Goal: Find specific page/section: Find specific page/section

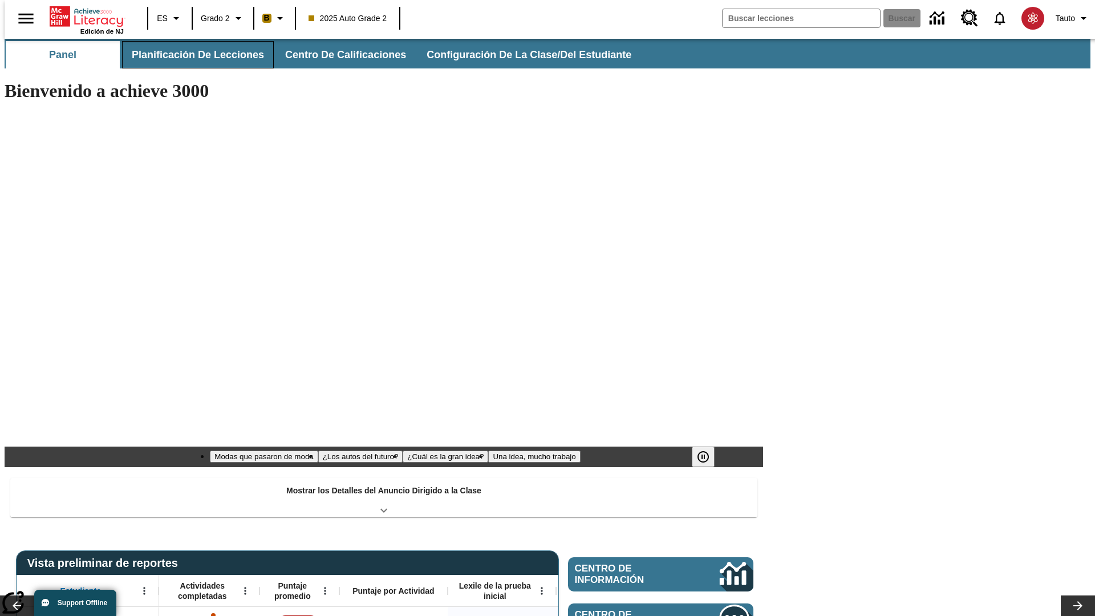
click at [191, 55] on span "Planificación de lecciones" at bounding box center [198, 54] width 132 height 13
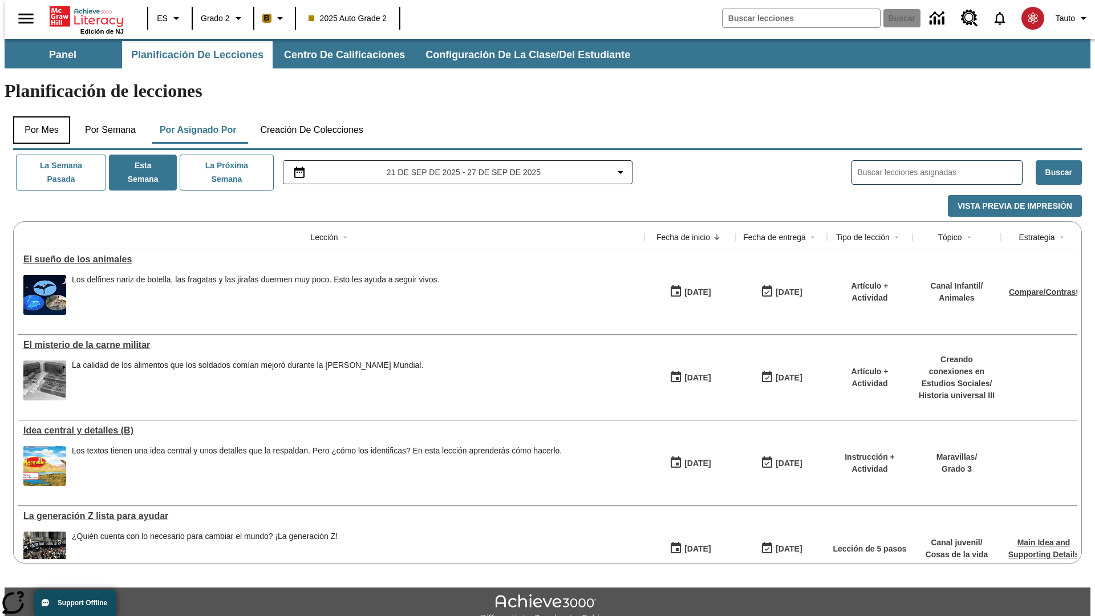
click at [37, 116] on button "Por mes" at bounding box center [41, 129] width 57 height 27
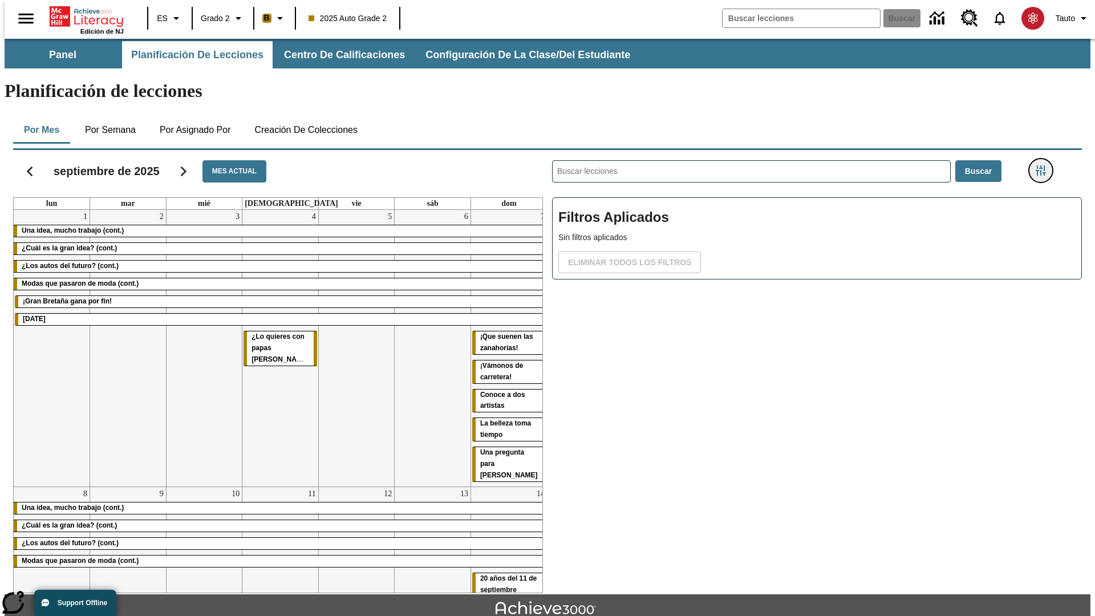
click at [1044, 165] on icon "Menú lateral de filtros" at bounding box center [1041, 170] width 10 height 10
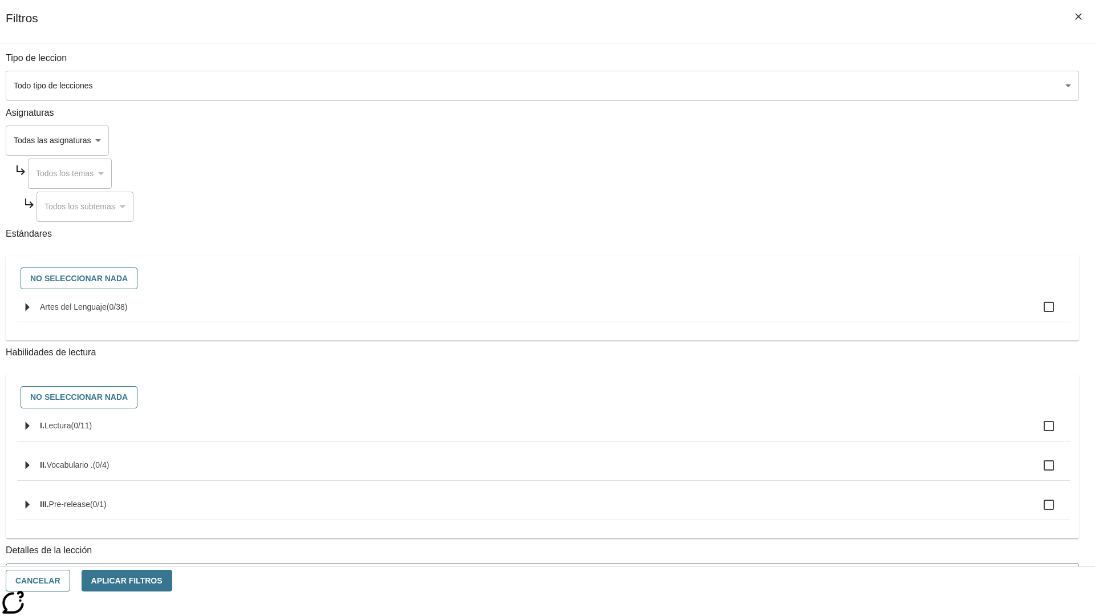
click at [821, 86] on body "[MEDICAL_DATA] al contenido principal Edición de NJ ES Grado 2 B 2025 Auto Grad…" at bounding box center [548, 353] width 1086 height 629
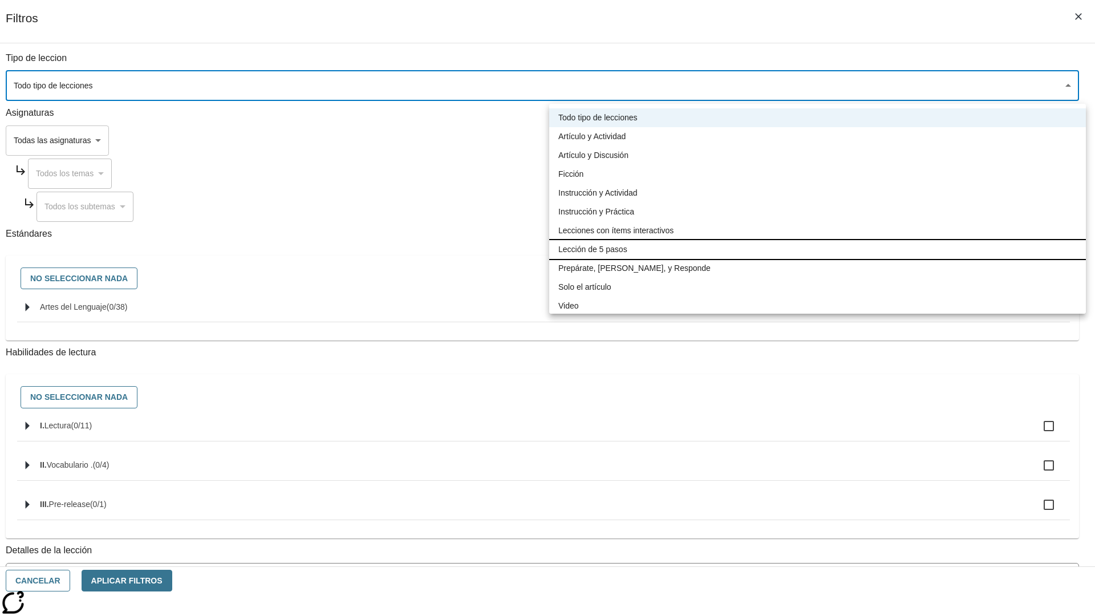
click at [817, 249] on li "Lección de 5 pasos" at bounding box center [817, 249] width 537 height 19
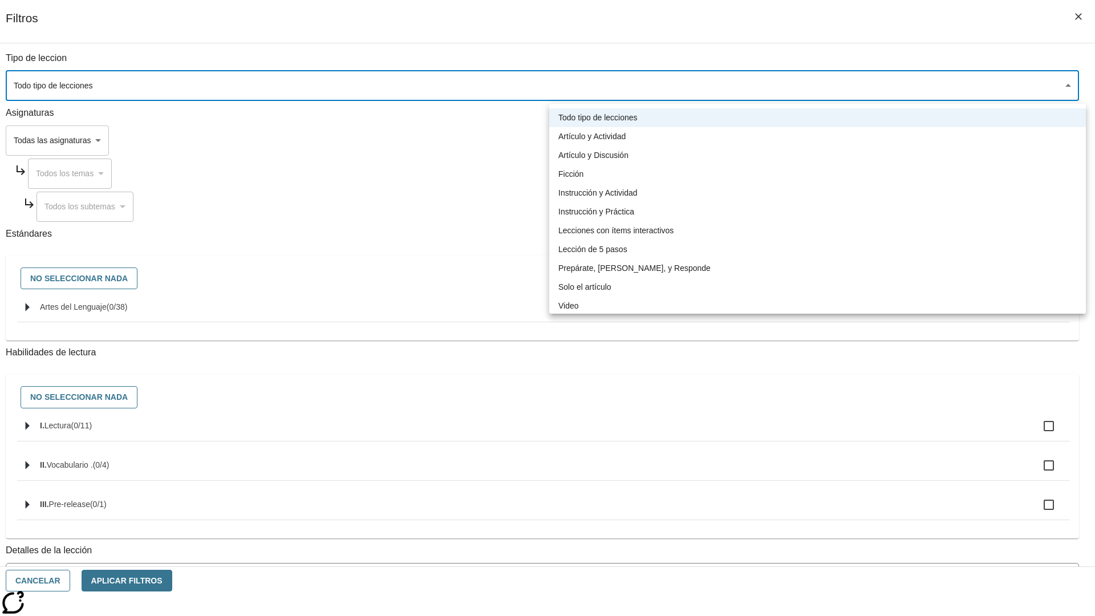
type input "1"
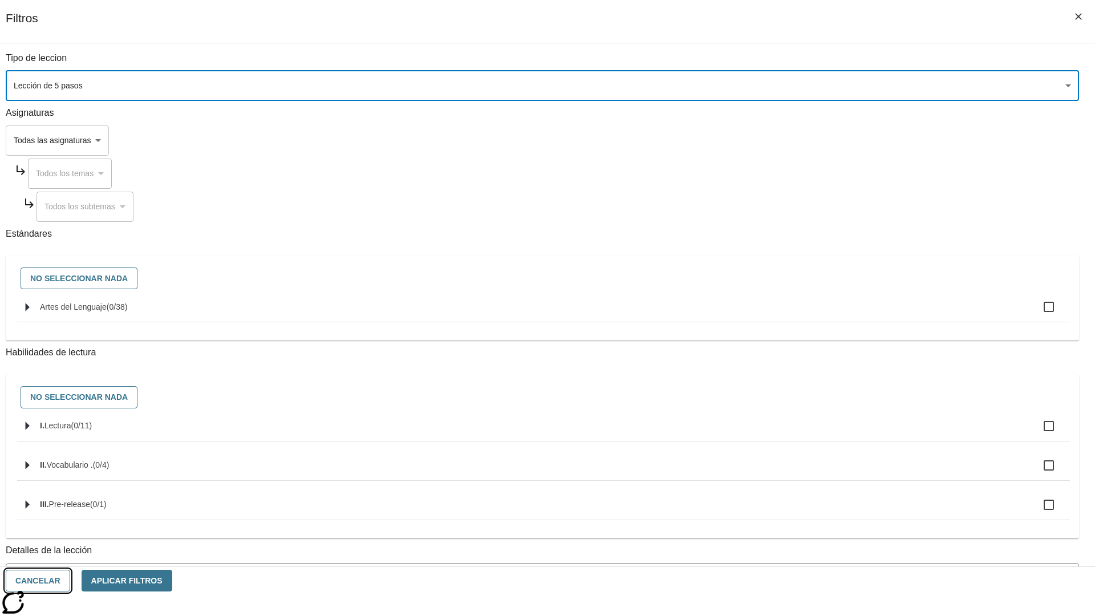
click at [70, 581] on button "Cancelar" at bounding box center [38, 581] width 64 height 22
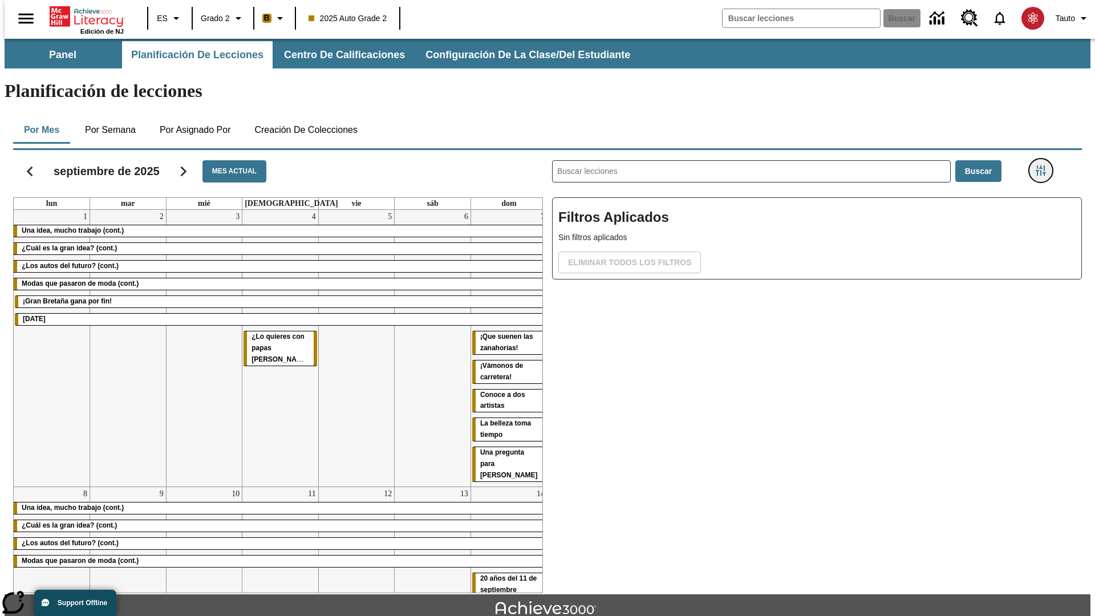
click at [1044, 165] on icon "Menú lateral de filtros" at bounding box center [1041, 170] width 10 height 10
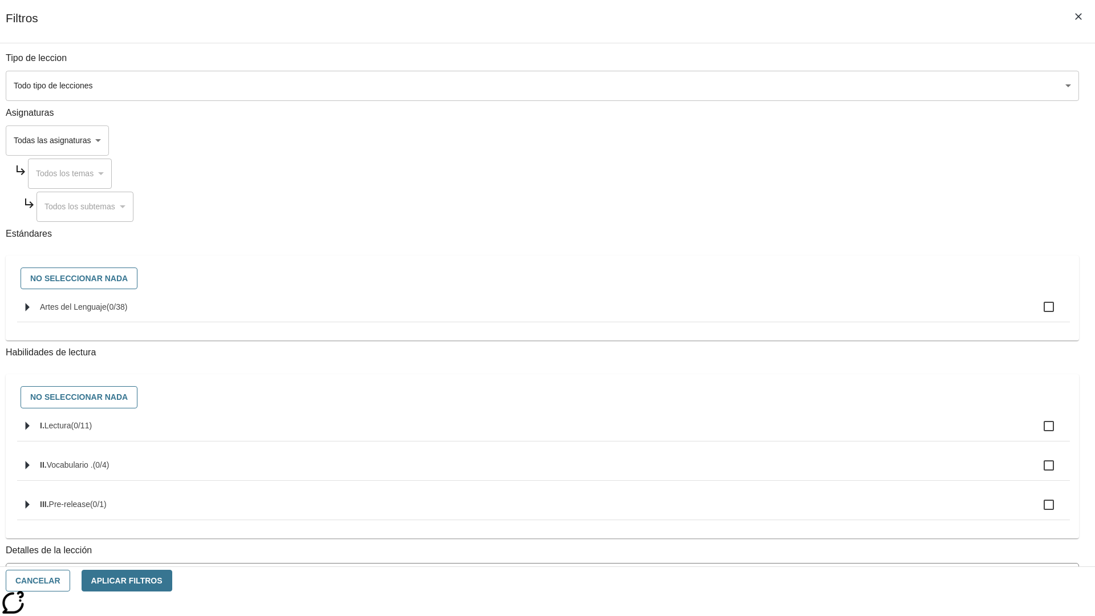
click at [821, 86] on body "[MEDICAL_DATA] al contenido principal Edición de NJ ES Grado 2 B 2025 Auto Grad…" at bounding box center [548, 353] width 1086 height 629
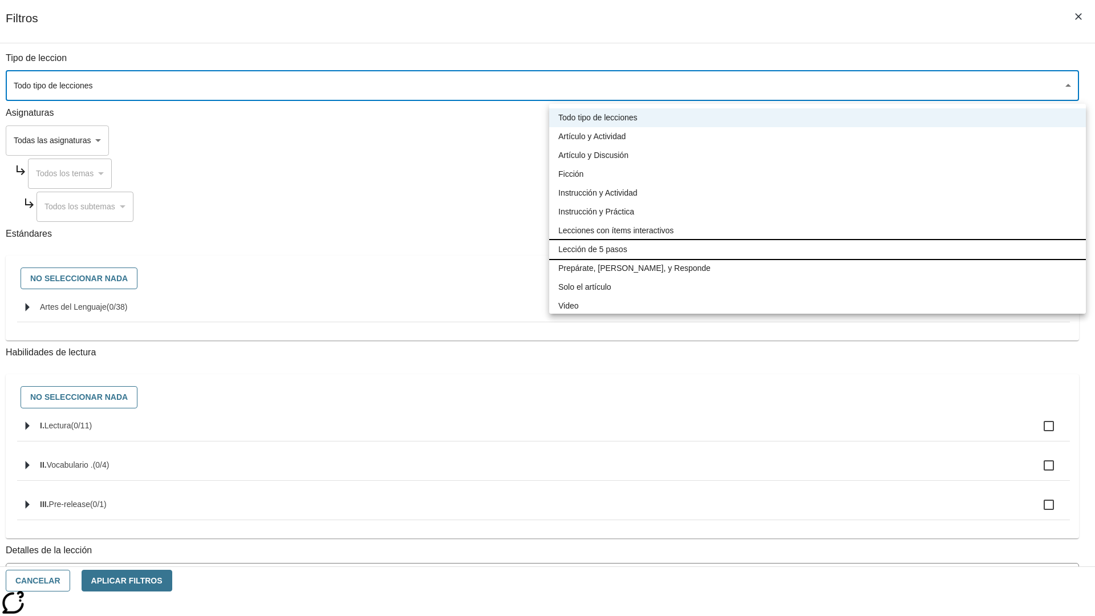
click at [817, 249] on li "Lección de 5 pasos" at bounding box center [817, 249] width 537 height 19
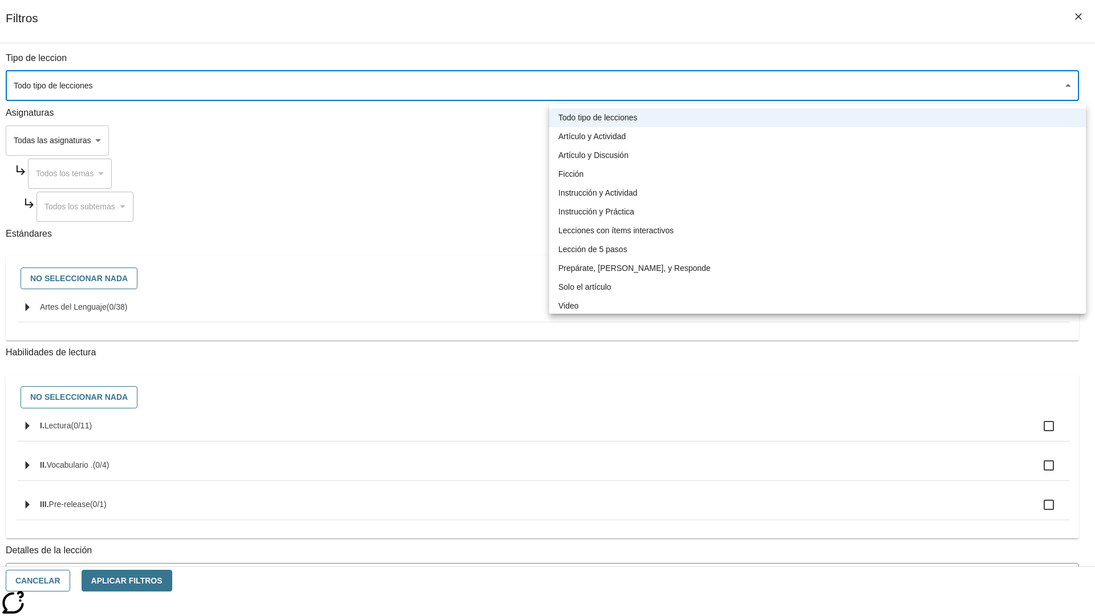
type input "1"
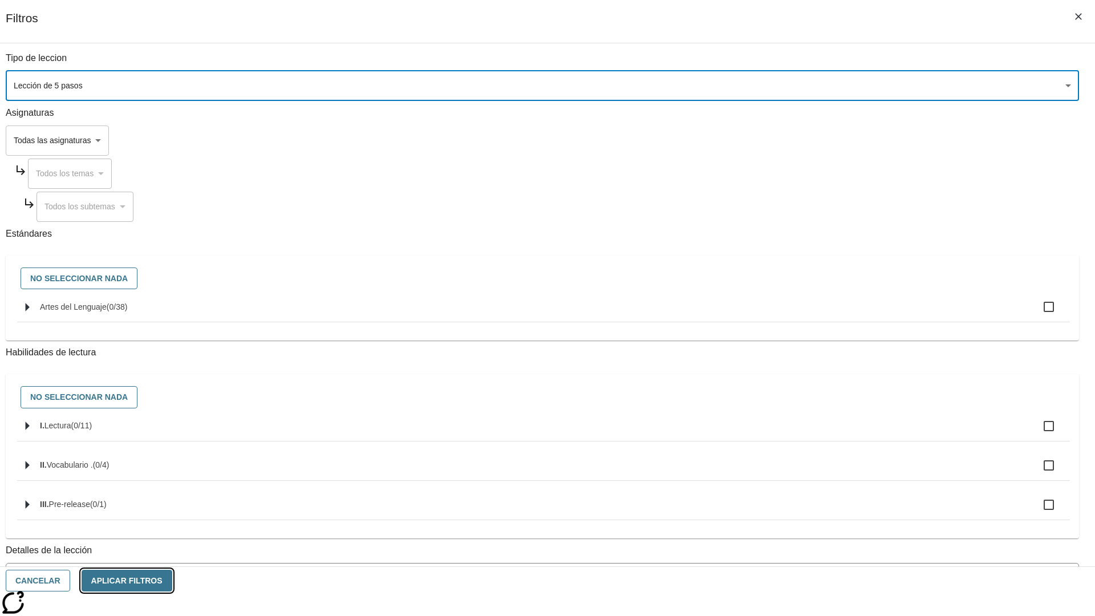
click at [172, 581] on button "Aplicar Filtros" at bounding box center [127, 581] width 91 height 22
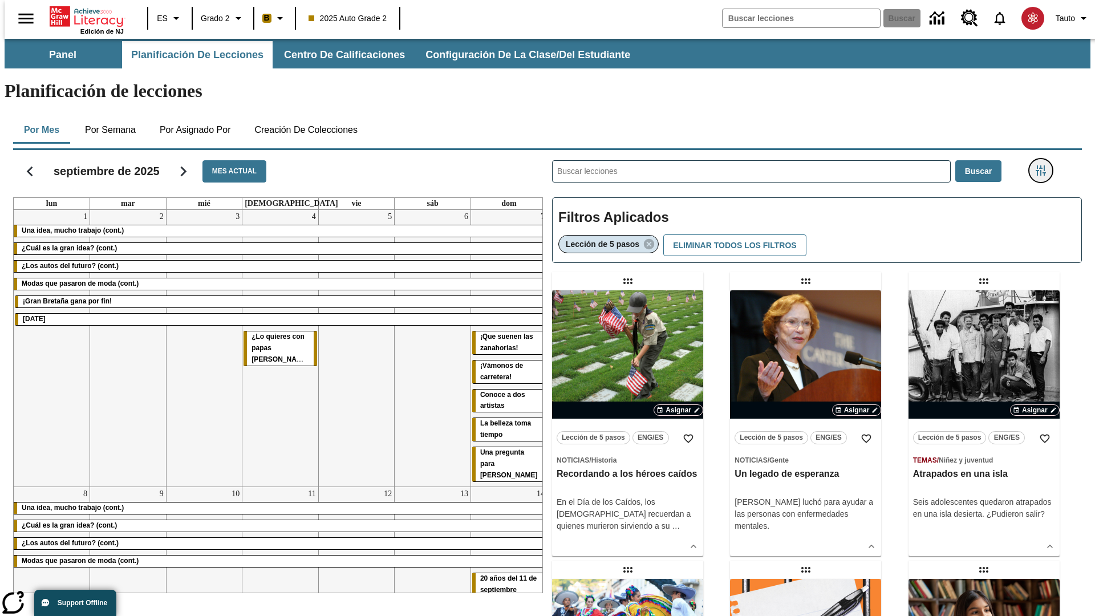
click at [1044, 165] on icon "Menú lateral de filtros" at bounding box center [1041, 170] width 10 height 10
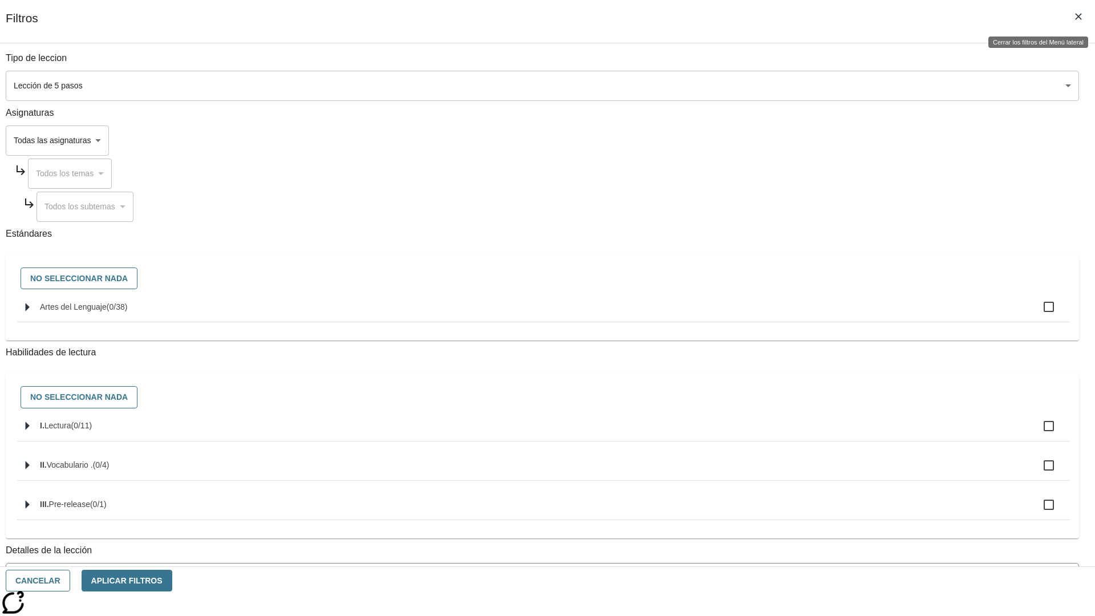
click at [1079, 17] on icon "Cerrar los filtros del Menú lateral" at bounding box center [1078, 16] width 7 height 7
click at [1044, 165] on icon "Menú lateral de filtros" at bounding box center [1041, 170] width 10 height 10
